Goal: Information Seeking & Learning: Find specific fact

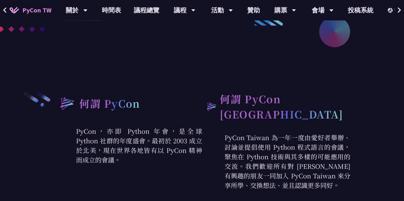
scroll to position [415, 0]
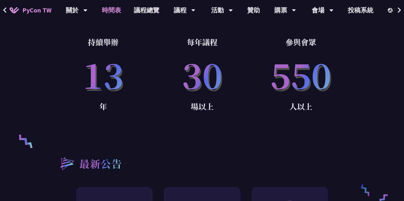
click at [115, 12] on link "時間表" at bounding box center [111, 10] width 32 height 20
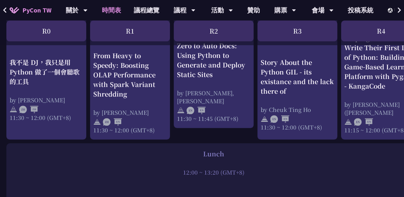
scroll to position [352, 0]
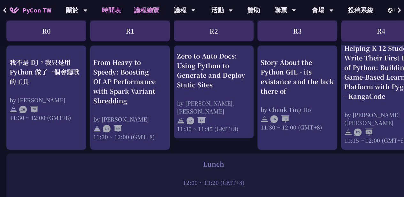
click at [150, 11] on link "議程總覽" at bounding box center [146, 10] width 38 height 20
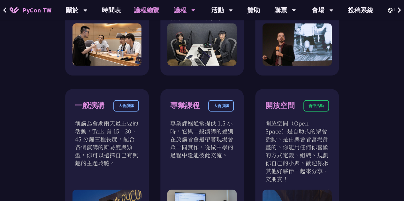
scroll to position [328, 0]
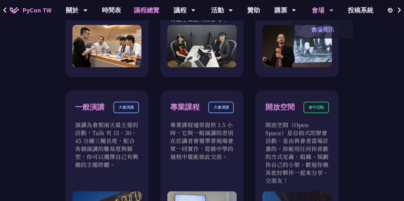
click at [317, 25] on link "會場資訊" at bounding box center [322, 29] width 61 height 15
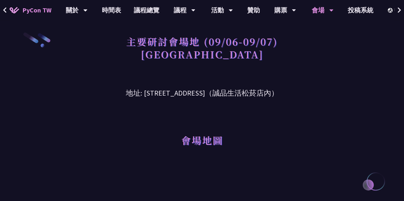
drag, startPoint x: 128, startPoint y: 94, endPoint x: 302, endPoint y: 89, distance: 173.7
click at [302, 89] on h3 "地址: [STREET_ADDRESS]（誠品生活松菸店內）" at bounding box center [202, 88] width 297 height 21
click at [207, 96] on h3 "地址: [STREET_ADDRESS]（誠品生活松菸店內）" at bounding box center [202, 88] width 297 height 21
drag, startPoint x: 225, startPoint y: 94, endPoint x: 128, endPoint y: 94, distance: 97.7
click at [128, 94] on h3 "地址: [STREET_ADDRESS]（誠品生活松菸店內）" at bounding box center [202, 88] width 297 height 21
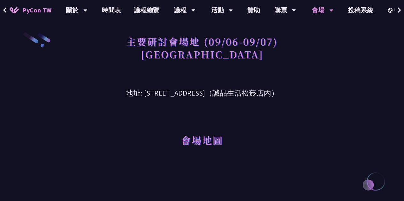
click at [127, 95] on h3 "地址: [STREET_ADDRESS]（誠品生活松菸店內）" at bounding box center [202, 88] width 297 height 21
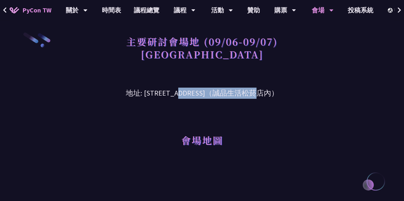
drag, startPoint x: 130, startPoint y: 94, endPoint x: 207, endPoint y: 88, distance: 77.5
click at [207, 88] on h3 "地址: [STREET_ADDRESS]（誠品生活松菸店內）" at bounding box center [202, 88] width 297 height 21
copy h3 "[STREET_ADDRESS]"
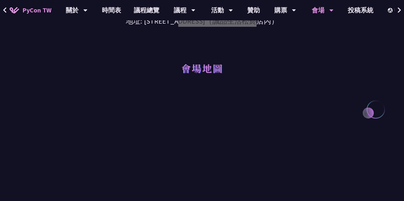
scroll to position [128, 0]
